Goal: Task Accomplishment & Management: Complete application form

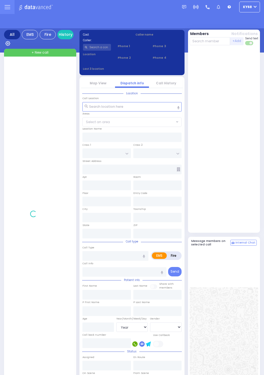
select select "Year"
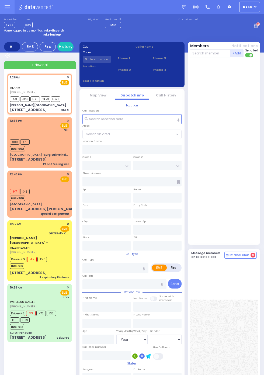
select select
type input "Fire Al"
radio input "true"
select select
type input "13:21"
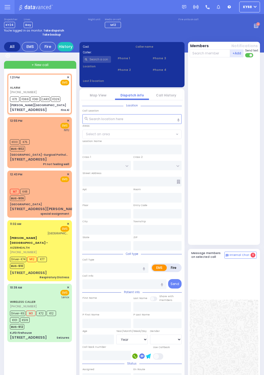
type input "13:23"
type input "Nininger Road"
type input "COUNTY ROUTE 105"
type input "S.M. ROSMER RD"
type input "4 Beer Sheva Street"
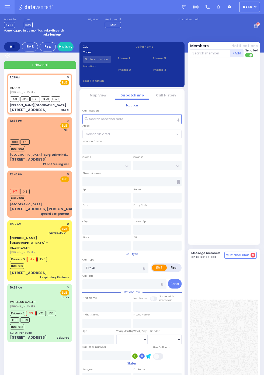
type input "Kiryas Joel"
type input "New York"
type input "10950"
